Goal: Find specific page/section: Find specific page/section

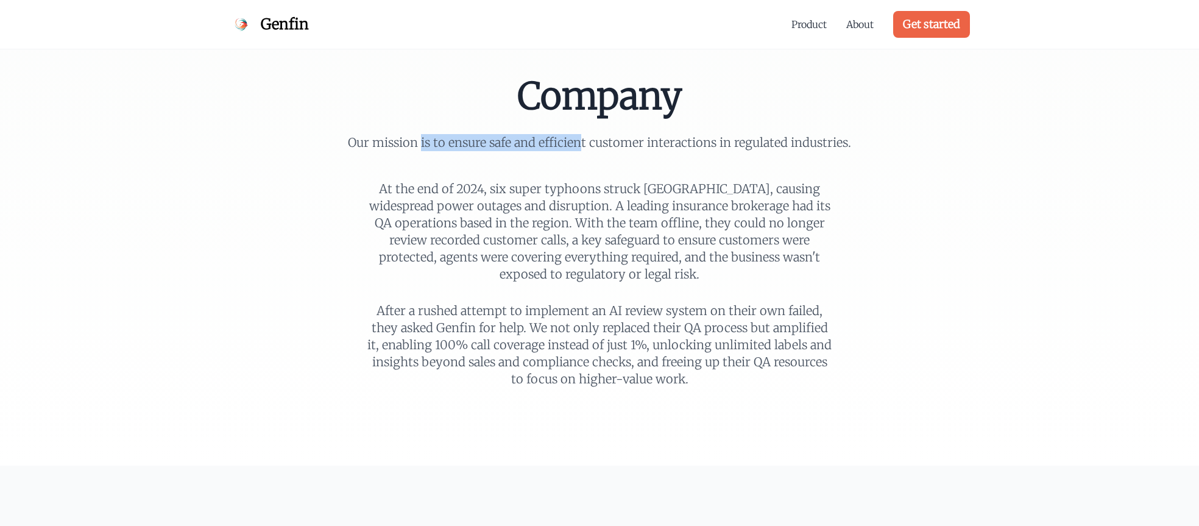
drag, startPoint x: 507, startPoint y: 148, endPoint x: 623, endPoint y: 146, distance: 115.8
click at [590, 147] on p "Our mission is to ensure safe and efficient customer interactions in regulated …" at bounding box center [599, 142] width 526 height 17
click at [701, 143] on p "Our mission is to ensure safe and efficient customer interactions in regulated …" at bounding box center [599, 142] width 526 height 17
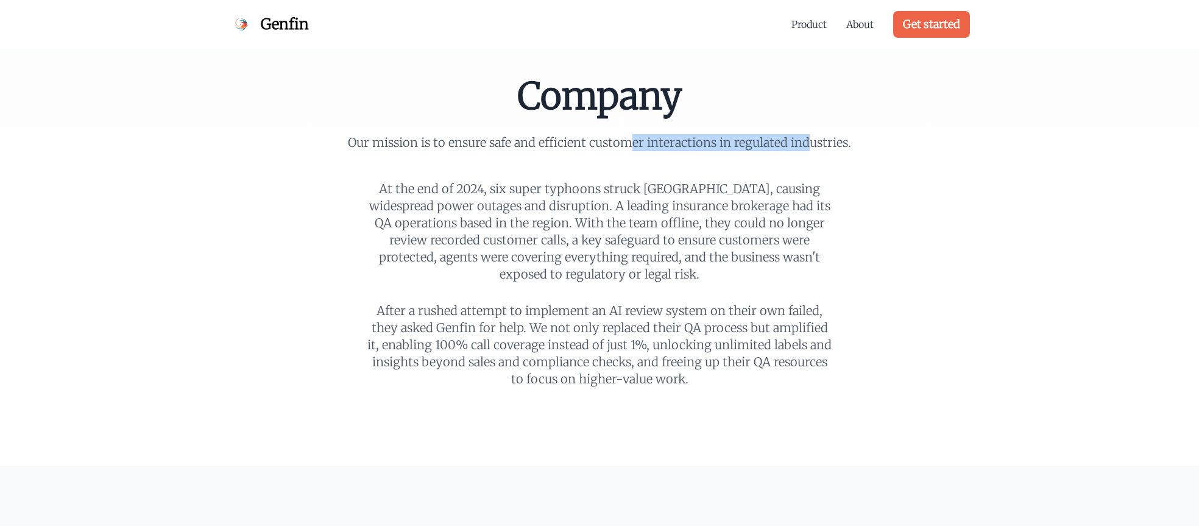
drag, startPoint x: 808, startPoint y: 140, endPoint x: 574, endPoint y: 151, distance: 234.2
click at [626, 150] on p "Our mission is to ensure safe and efficient customer interactions in regulated …" at bounding box center [599, 142] width 526 height 17
click at [520, 151] on div "Company Our mission is to ensure safe and efficient customer interactions in re…" at bounding box center [600, 232] width 546 height 309
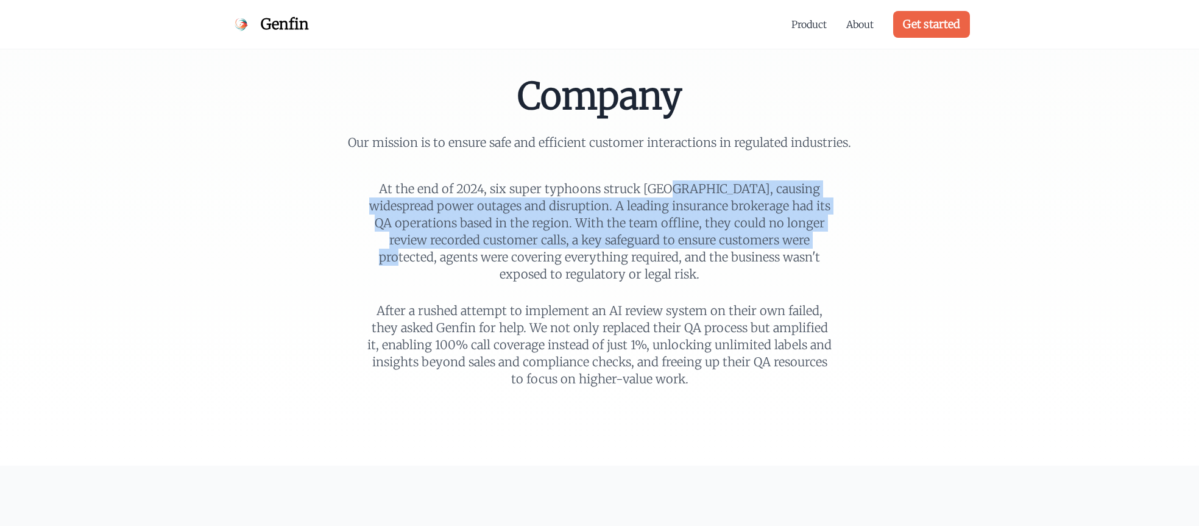
drag, startPoint x: 504, startPoint y: 190, endPoint x: 654, endPoint y: 237, distance: 157.0
click at [651, 236] on p "At the end of 2024, six super typhoons struck [GEOGRAPHIC_DATA], causing widesp…" at bounding box center [600, 231] width 468 height 102
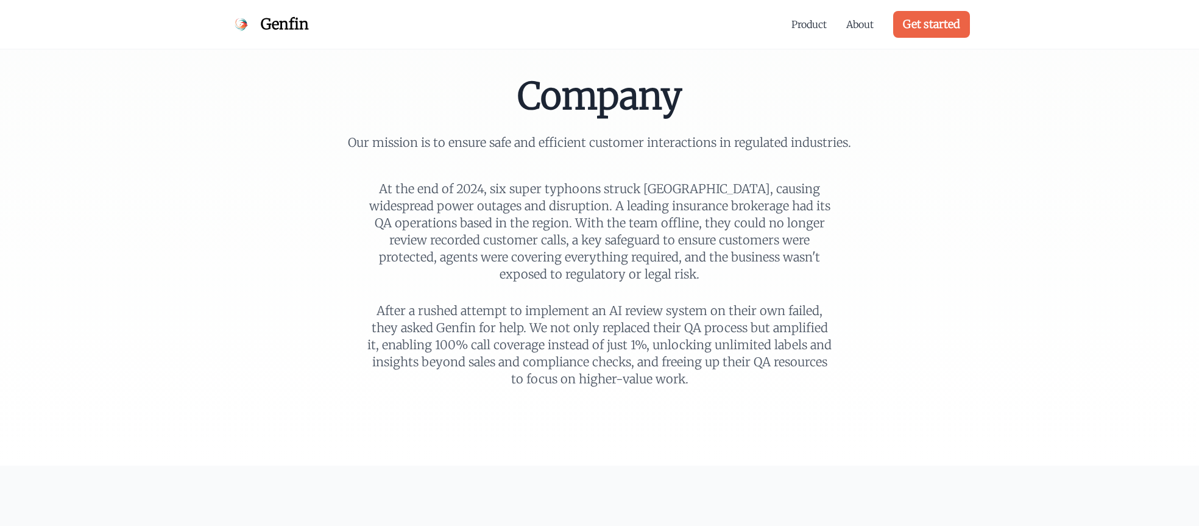
click at [740, 254] on p "At the end of 2024, six super typhoons struck [GEOGRAPHIC_DATA], causing widesp…" at bounding box center [600, 231] width 468 height 102
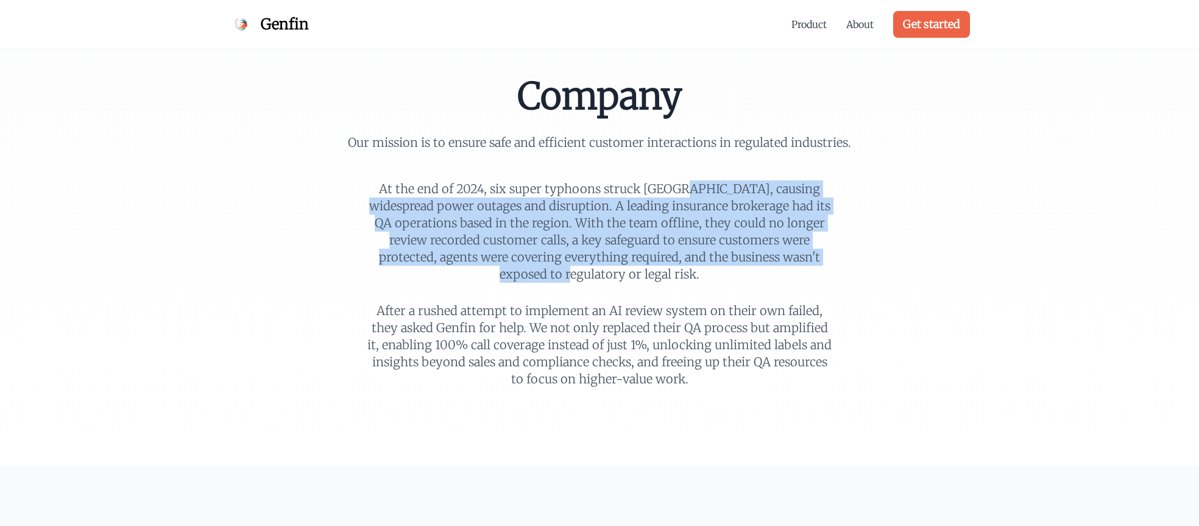
drag, startPoint x: 704, startPoint y: 258, endPoint x: 515, endPoint y: 192, distance: 199.6
click at [515, 192] on p "At the end of 2024, six super typhoons struck [GEOGRAPHIC_DATA], causing widesp…" at bounding box center [600, 231] width 468 height 102
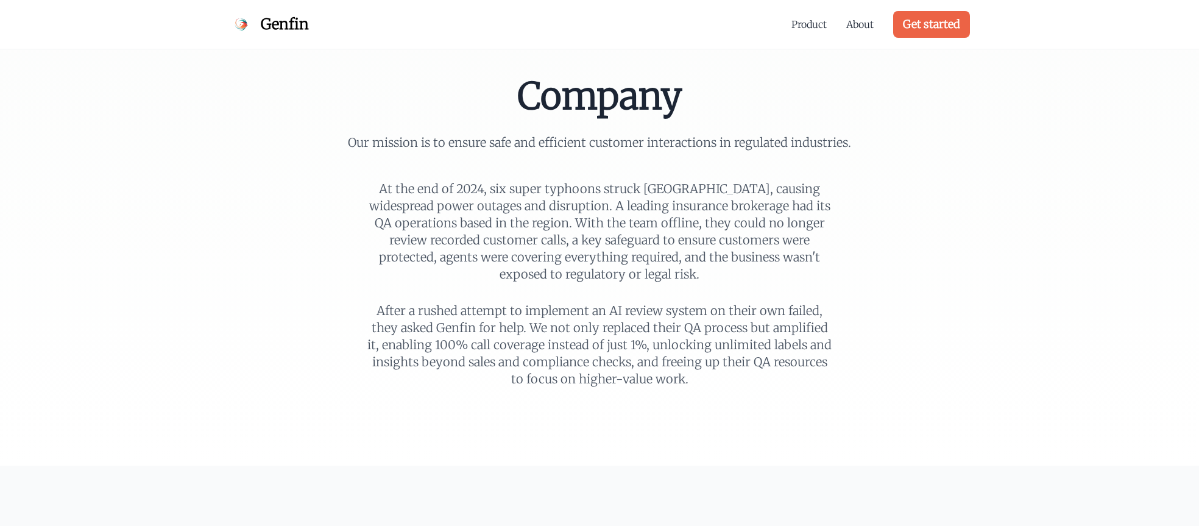
click at [489, 193] on p "At the end of 2024, six super typhoons struck [GEOGRAPHIC_DATA], causing widesp…" at bounding box center [600, 231] width 468 height 102
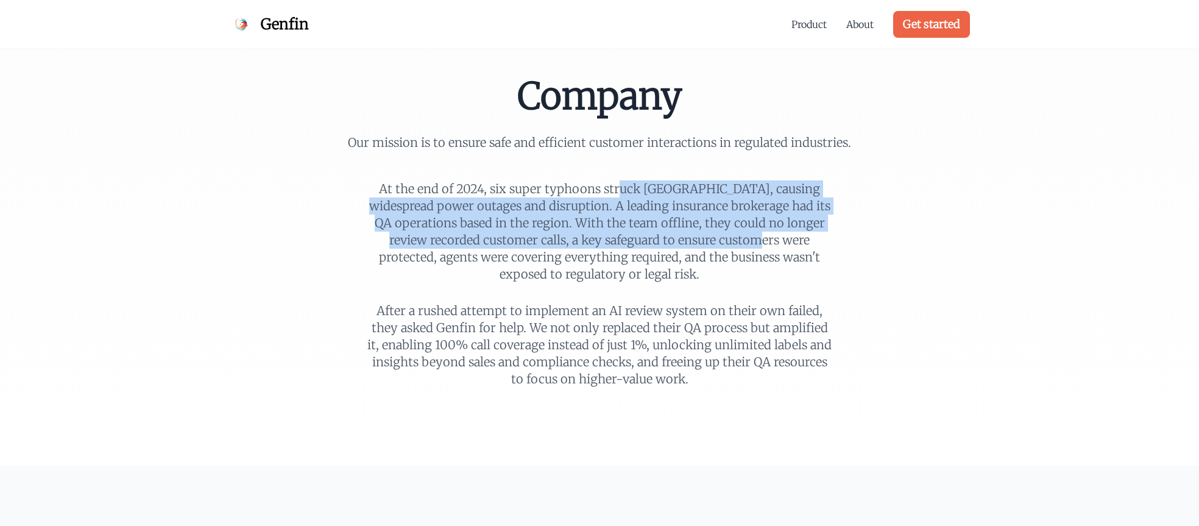
drag, startPoint x: 528, startPoint y: 210, endPoint x: 577, endPoint y: 244, distance: 59.8
click at [577, 244] on p "At the end of 2024, six super typhoons struck [GEOGRAPHIC_DATA], causing widesp…" at bounding box center [600, 231] width 468 height 102
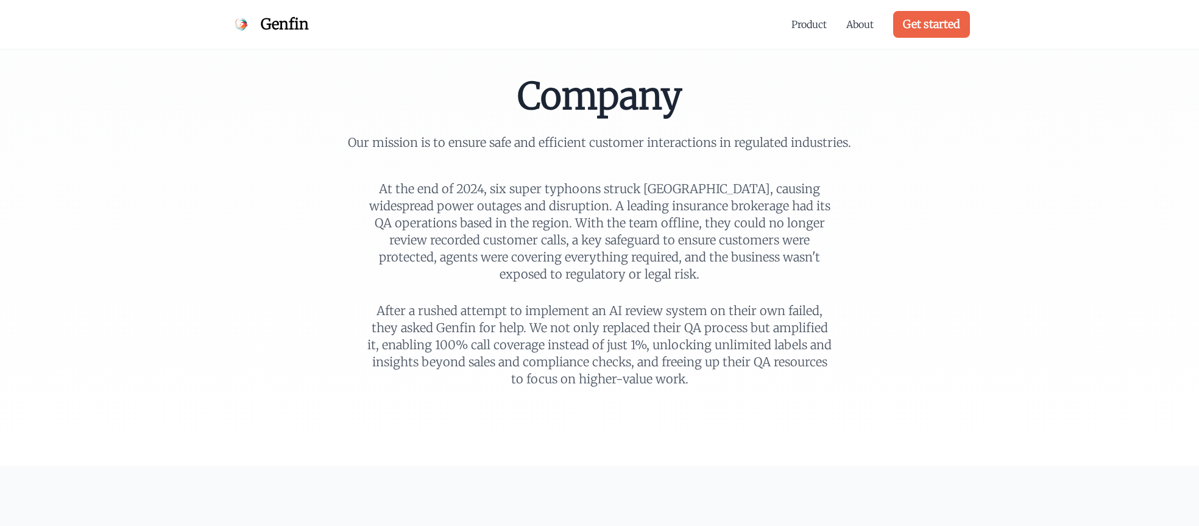
click at [695, 253] on p "At the end of 2024, six super typhoons struck [GEOGRAPHIC_DATA], causing widesp…" at bounding box center [600, 231] width 468 height 102
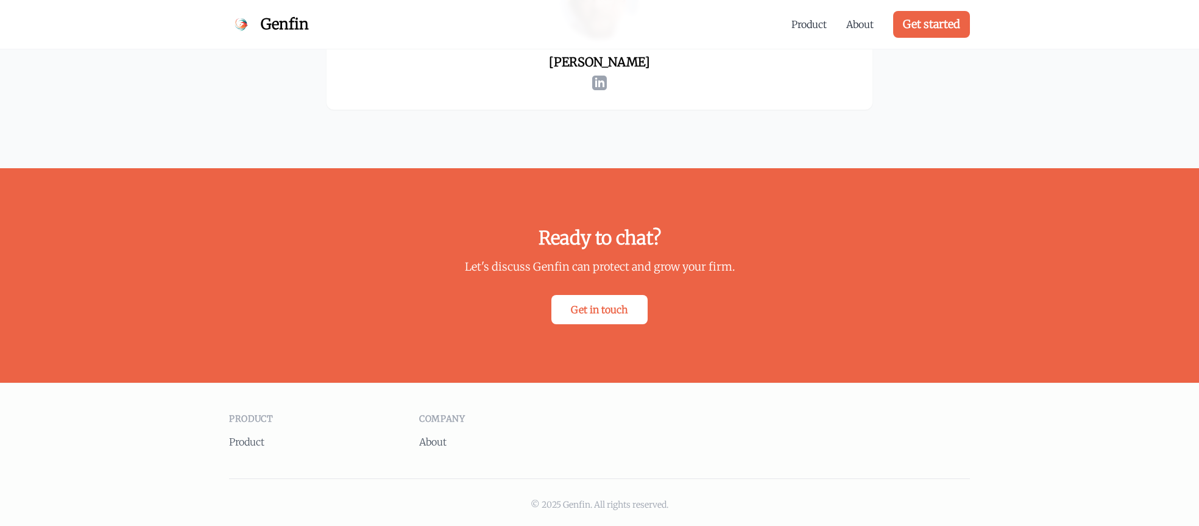
scroll to position [2199, 0]
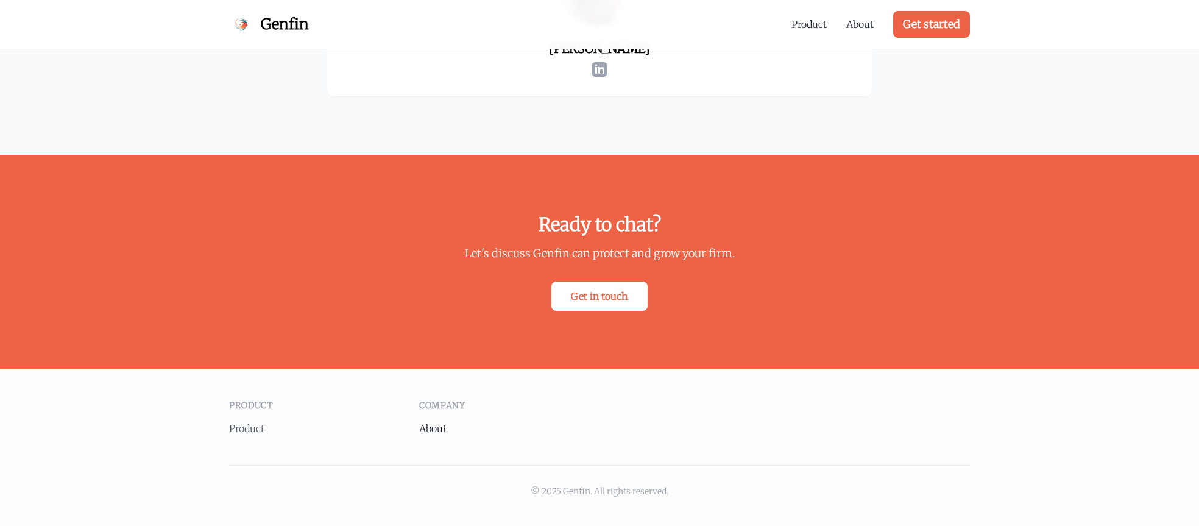
click at [444, 428] on link "About" at bounding box center [432, 428] width 27 height 12
